Goal: Check status: Check status

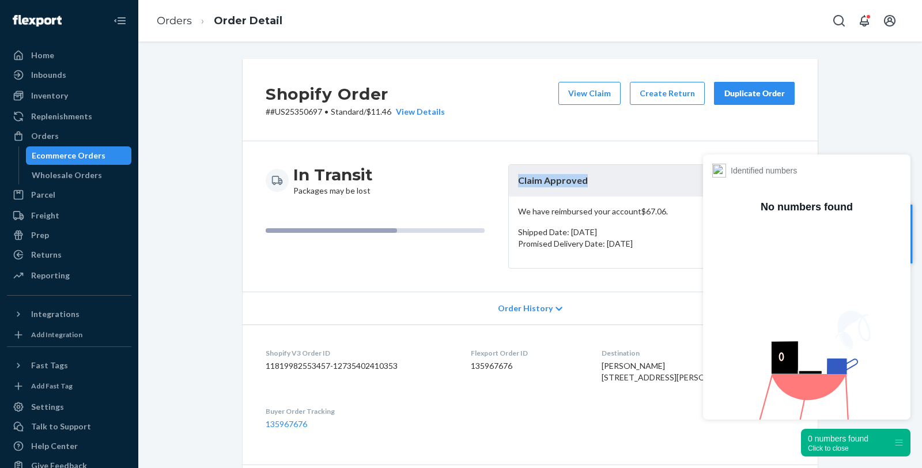
drag, startPoint x: 538, startPoint y: 188, endPoint x: 505, endPoint y: 188, distance: 32.8
click at [509, 188] on header "Claim Approved" at bounding box center [651, 181] width 285 height 32
copy header "Claim Approved"
click at [888, 170] on div "Identified numbers" at bounding box center [806, 171] width 189 height 14
click at [61, 135] on div "Orders" at bounding box center [69, 136] width 122 height 16
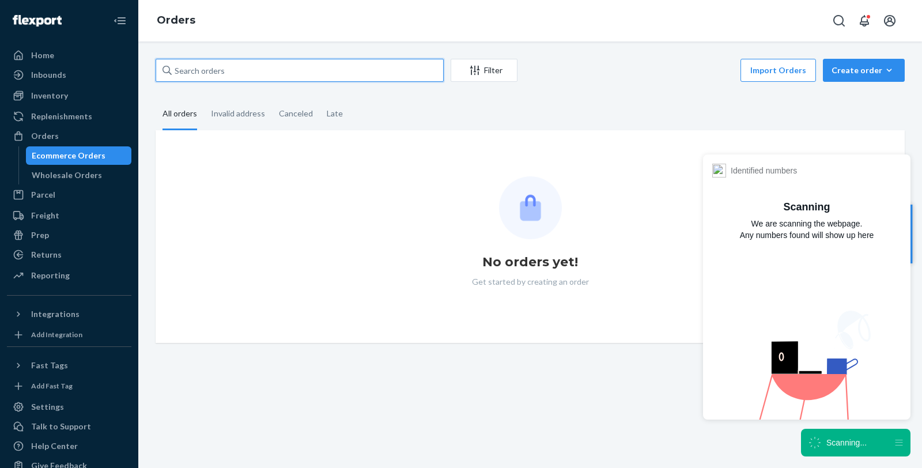
click at [240, 67] on input "text" at bounding box center [300, 70] width 288 height 23
paste input "US25357489."
type input "US25357489."
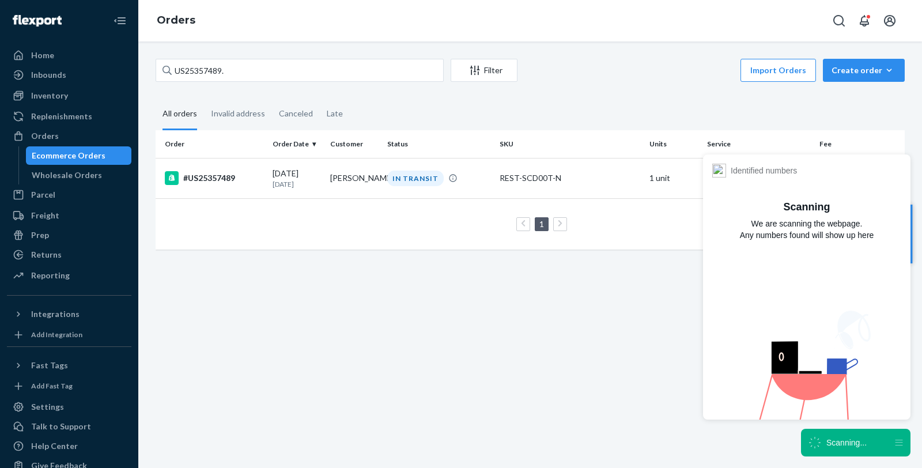
click at [214, 176] on div "#US25357489" at bounding box center [214, 178] width 99 height 14
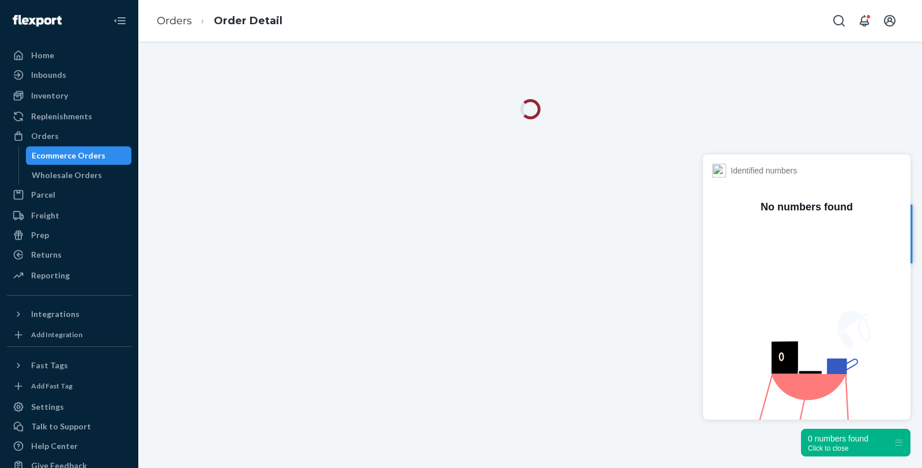
click at [840, 445] on div "Click to close" at bounding box center [838, 448] width 61 height 8
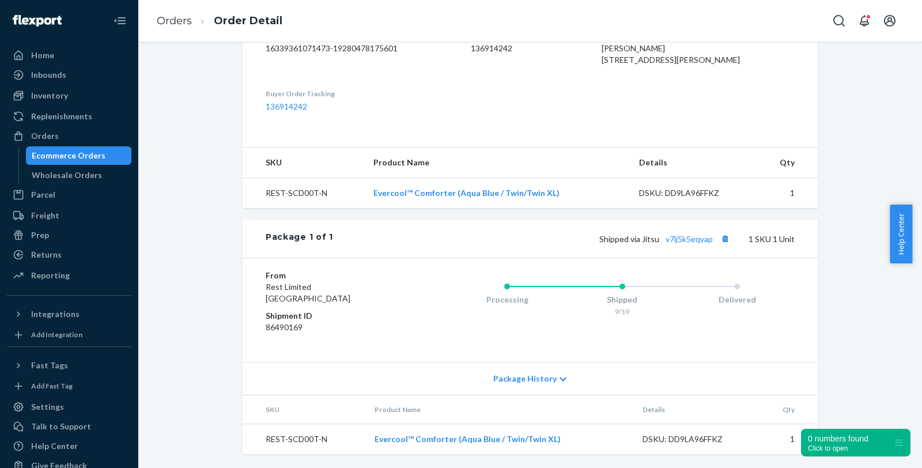
scroll to position [335, 0]
click at [695, 231] on div "Package 1 of 1 Shipped via Jitsu v7lj5k5eqyap 1 SKU 1 Unit" at bounding box center [530, 239] width 575 height 38
click at [683, 242] on link "v7lj5k5eqyap" at bounding box center [689, 239] width 47 height 10
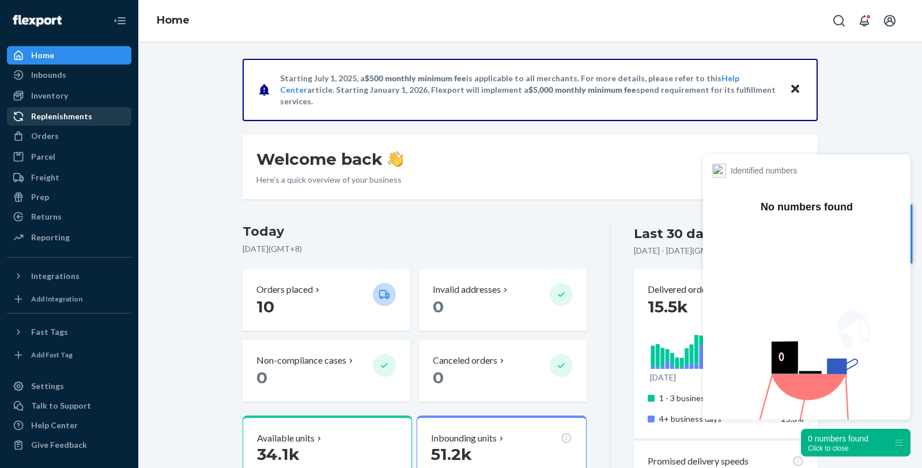
click at [55, 135] on div "Orders" at bounding box center [45, 136] width 28 height 12
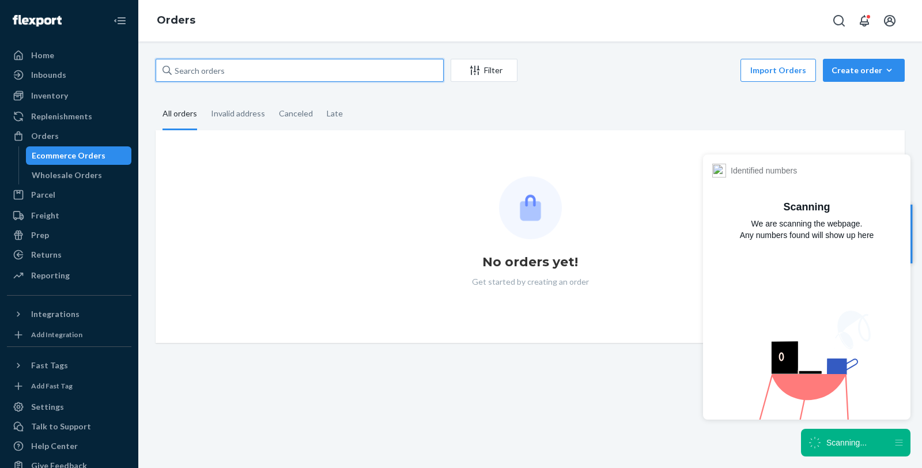
click at [274, 72] on input "text" at bounding box center [300, 70] width 288 height 23
paste input "US25357489."
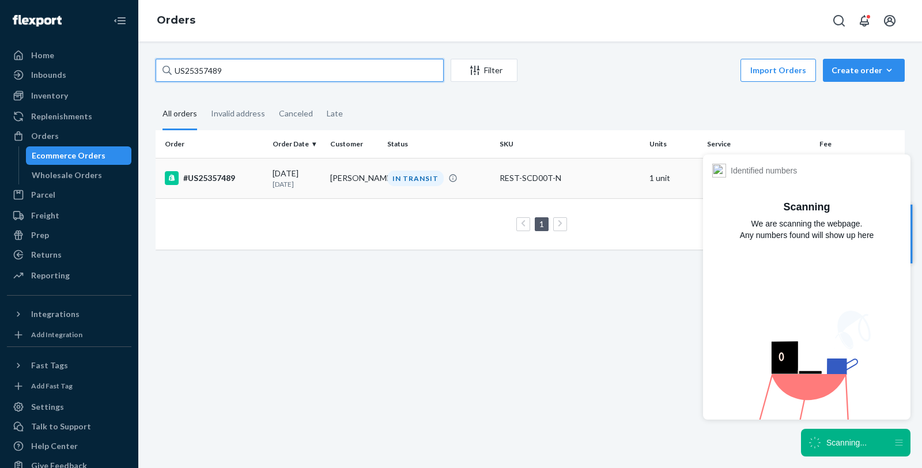
type input "US25357489"
click at [207, 176] on div "#US25357489" at bounding box center [214, 178] width 99 height 14
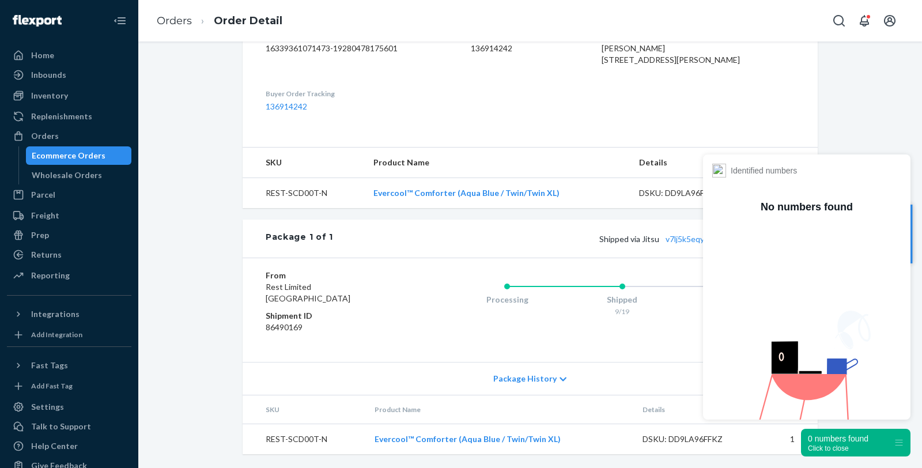
scroll to position [320, 0]
click at [818, 449] on div "Click to close" at bounding box center [838, 448] width 61 height 8
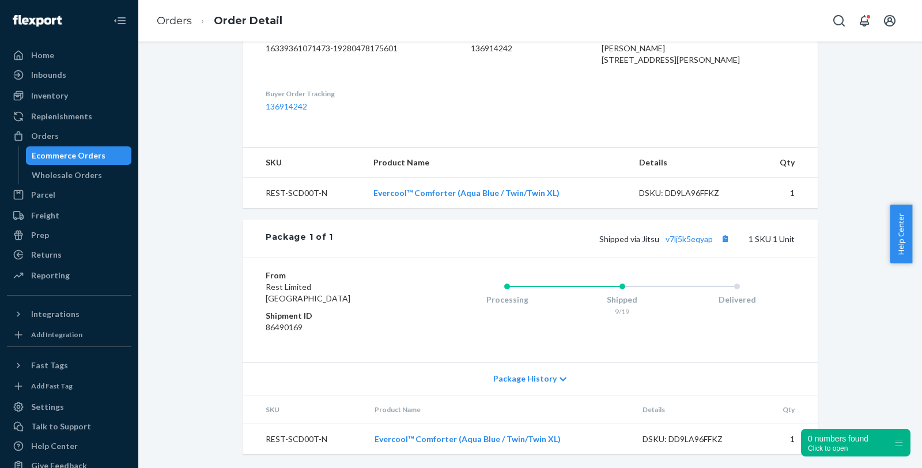
click at [477, 114] on dl "Shopify V3 Order ID 16339361071473-19280478175601 Flexport Order ID 136914242 D…" at bounding box center [530, 71] width 575 height 129
click at [696, 240] on link "v7lj5k5eqyap" at bounding box center [689, 239] width 47 height 10
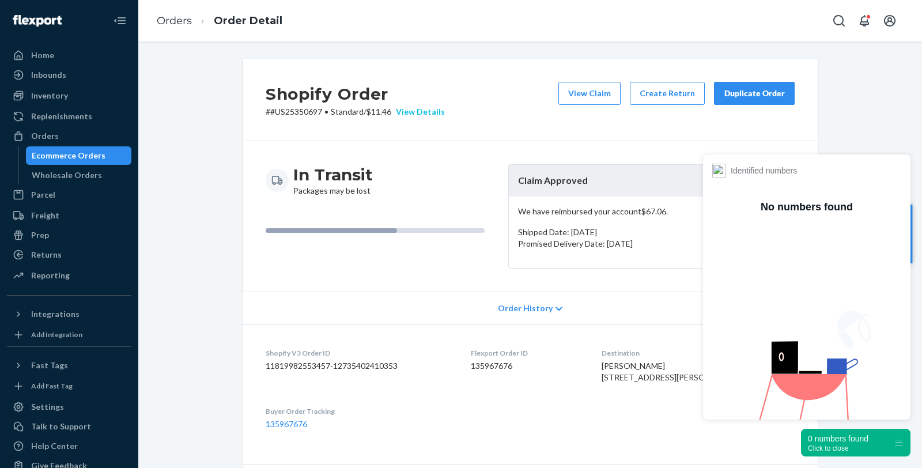
click at [421, 115] on div "View Details" at bounding box center [418, 112] width 54 height 12
click at [840, 448] on body "Home Inbounds Shipping Plans Problems Inventory Products Replenishments Orders …" at bounding box center [461, 234] width 922 height 468
click at [839, 450] on div "Click to close" at bounding box center [838, 448] width 61 height 8
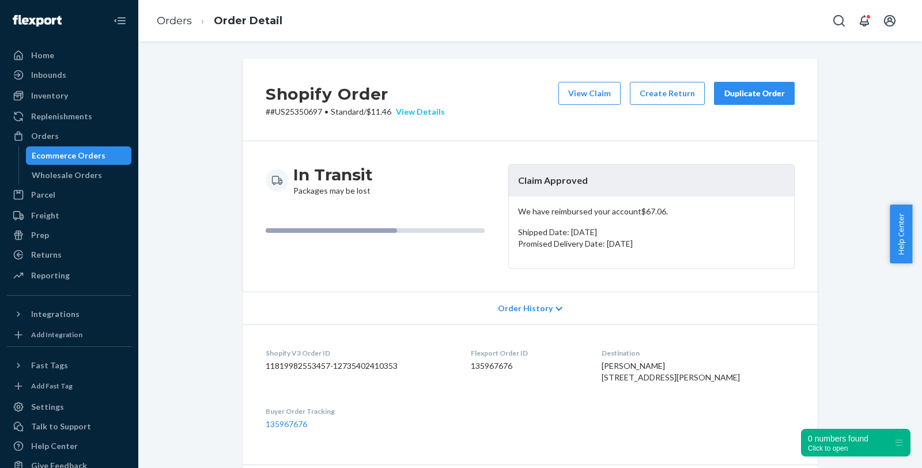
click at [399, 110] on div "View Details" at bounding box center [418, 112] width 54 height 12
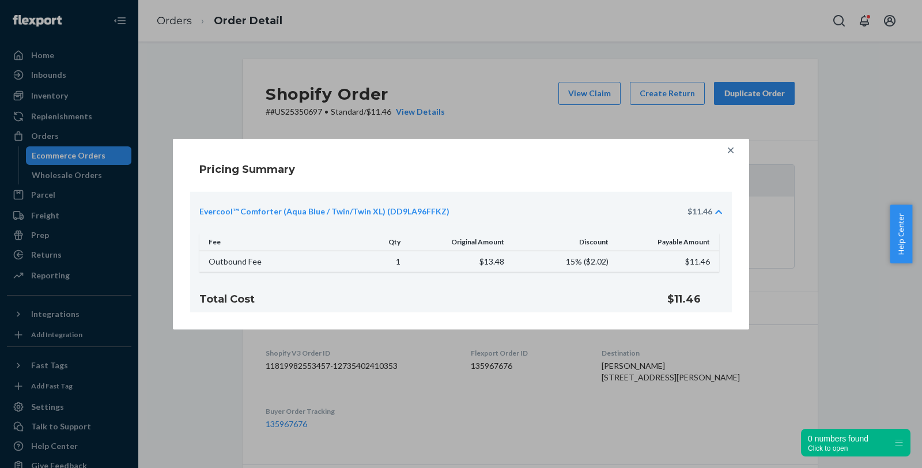
click at [731, 150] on icon at bounding box center [731, 151] width 6 height 6
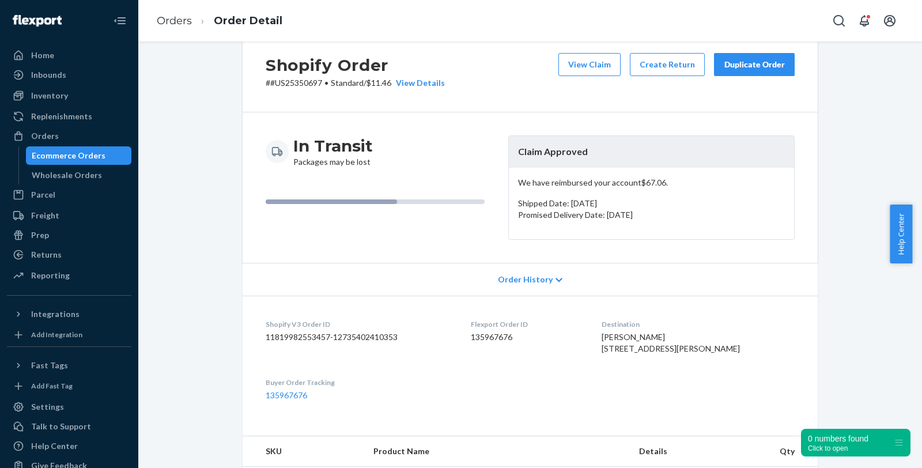
scroll to position [17, 0]
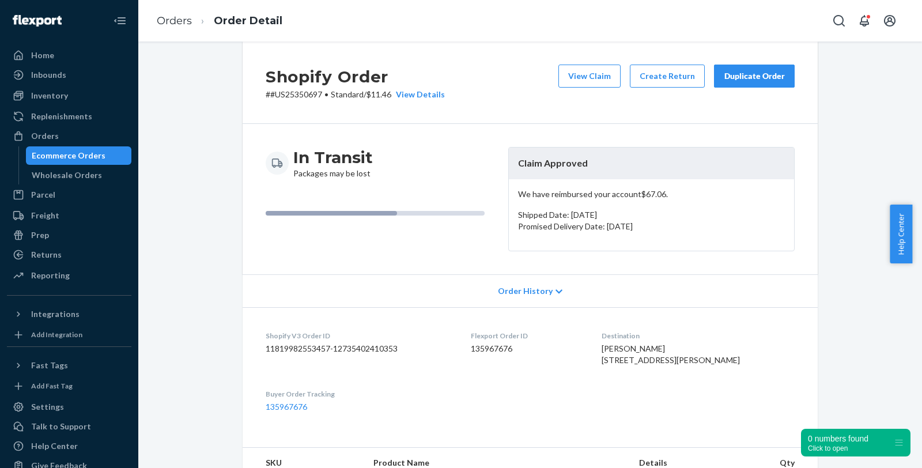
click at [870, 101] on div "Shopify Order # #US25350697 • Standard / $11.46 View Details View Claim Create …" at bounding box center [530, 404] width 766 height 727
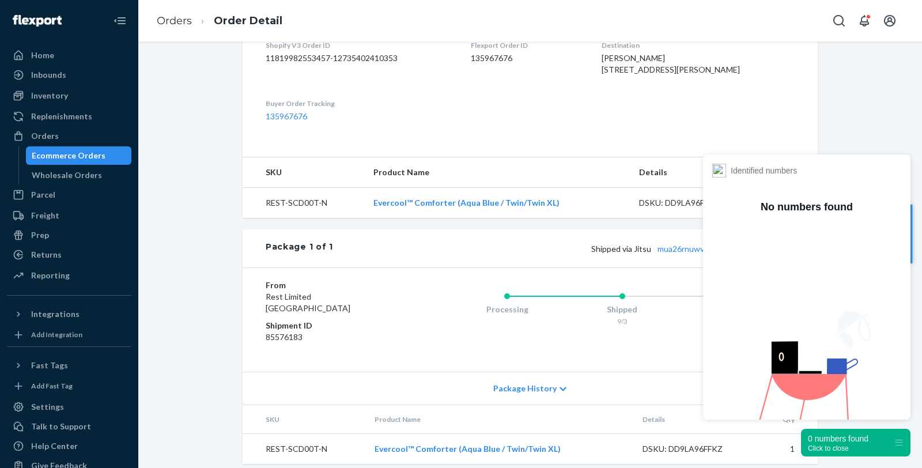
scroll to position [338, 0]
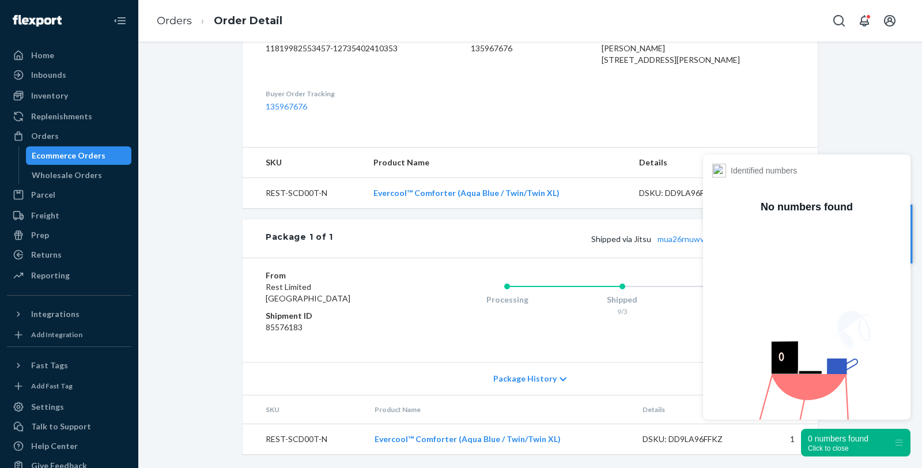
click at [841, 450] on div "Click to close" at bounding box center [838, 448] width 61 height 8
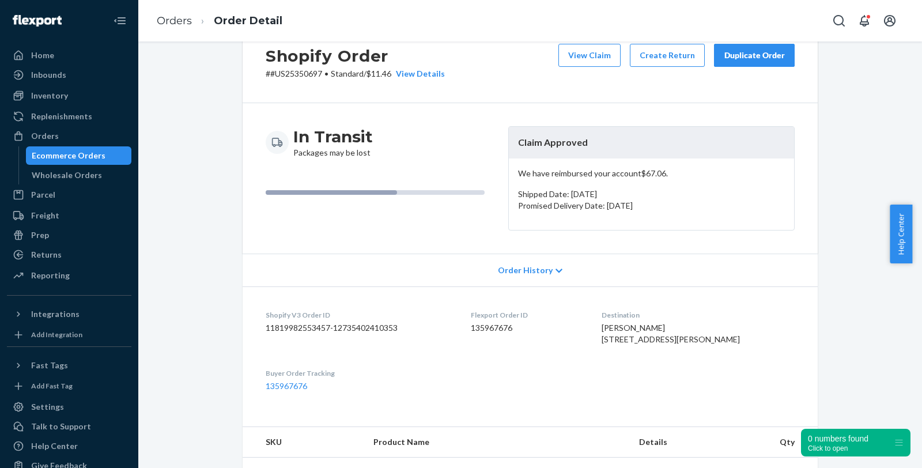
scroll to position [17, 0]
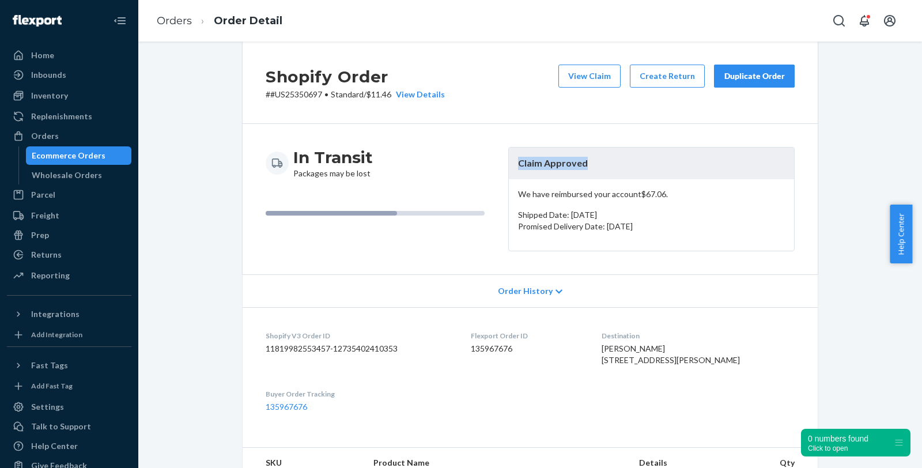
drag, startPoint x: 591, startPoint y: 150, endPoint x: 502, endPoint y: 151, distance: 89.3
click at [502, 151] on div "In Transit Packages may be lost Claim Approved We have reimbursed your account …" at bounding box center [530, 199] width 529 height 104
click at [679, 210] on p "Shipped Date: [DATE]" at bounding box center [651, 215] width 267 height 12
click at [557, 289] on div "Order History" at bounding box center [530, 290] width 575 height 33
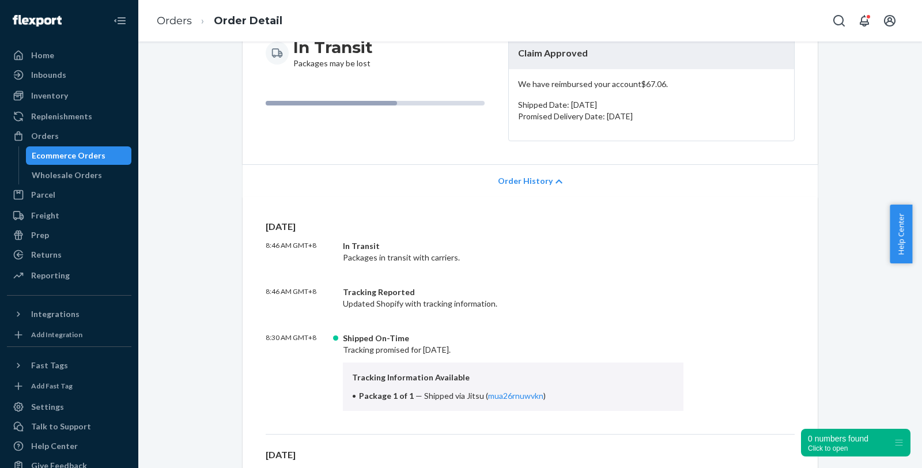
scroll to position [145, 0]
